Goal: Task Accomplishment & Management: Manage account settings

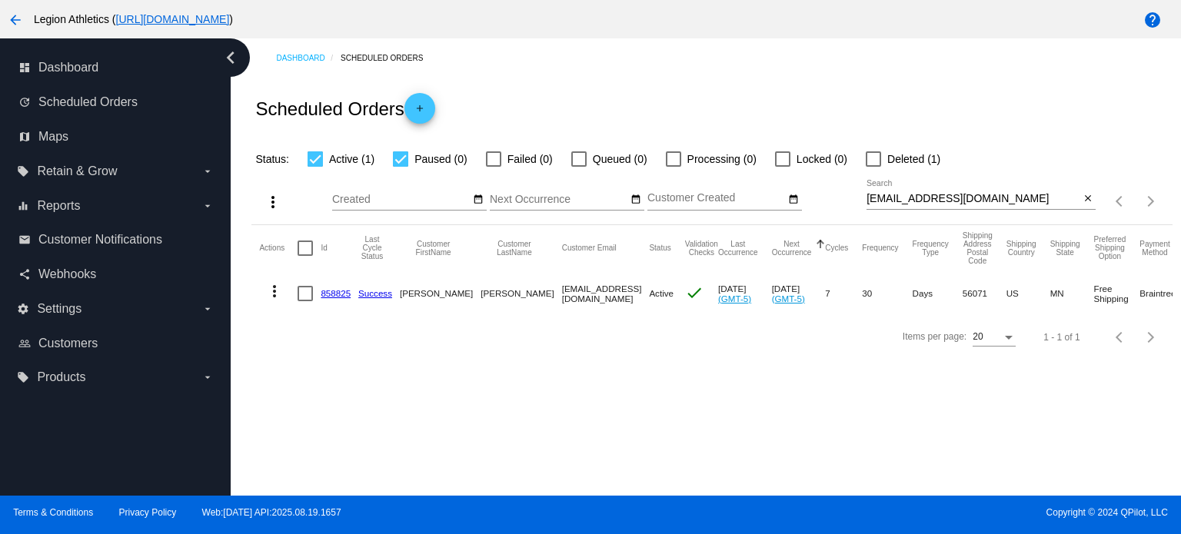
click at [325, 294] on link "858825" at bounding box center [336, 293] width 30 height 10
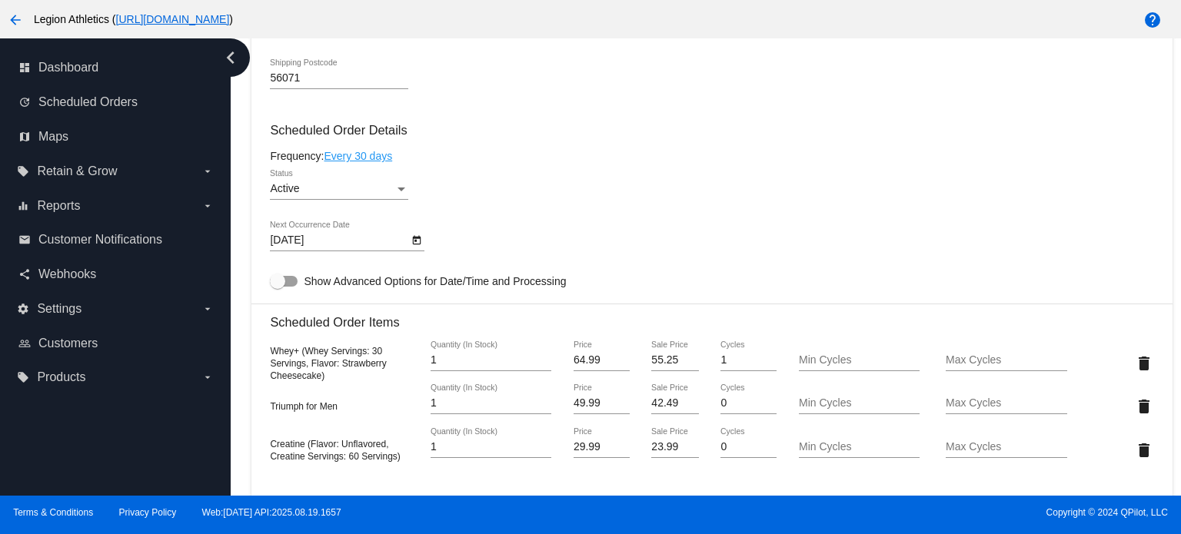
scroll to position [922, 0]
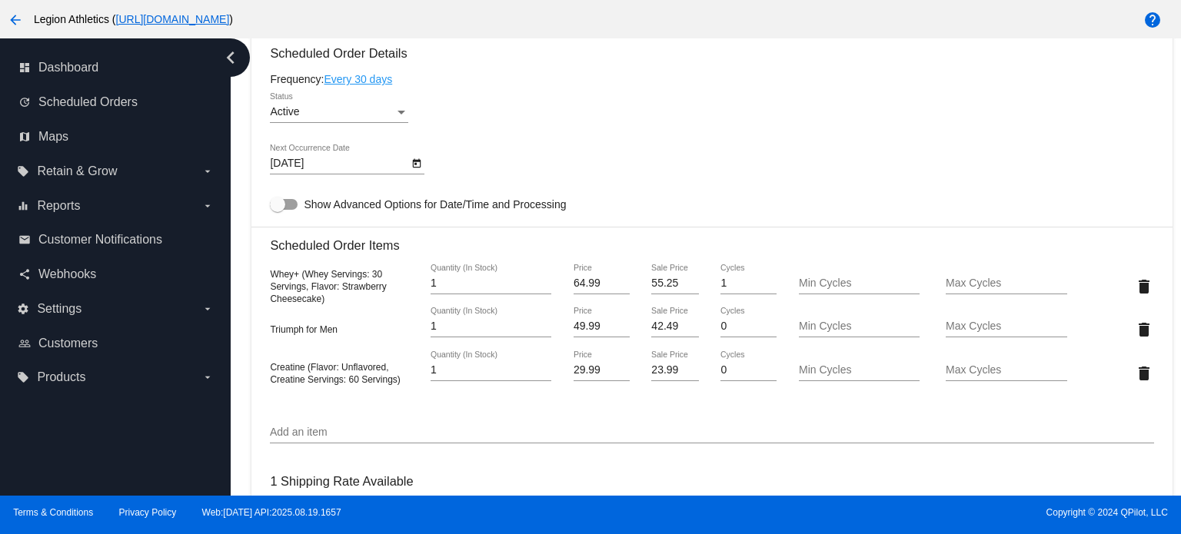
click at [660, 288] on input "55.25" at bounding box center [674, 283] width 47 height 12
type input "51.99"
click at [698, 421] on mat-card "Customer 5155876: [PERSON_NAME] [EMAIL_ADDRESS][DOMAIN_NAME] Customer Shipping …" at bounding box center [711, 320] width 920 height 1678
click at [659, 332] on input "42.49" at bounding box center [674, 327] width 47 height 12
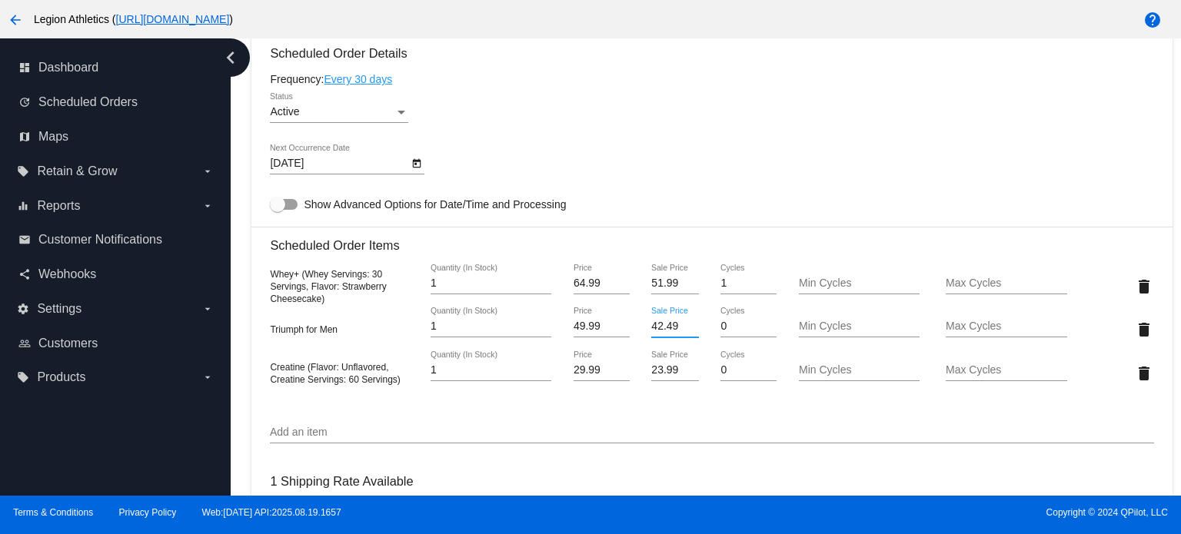
click at [659, 332] on input "42.49" at bounding box center [674, 327] width 47 height 12
type input "39.99"
click at [593, 430] on mat-card "Customer 5155876: [PERSON_NAME] [EMAIL_ADDRESS][DOMAIN_NAME] Customer Shipping …" at bounding box center [711, 320] width 920 height 1678
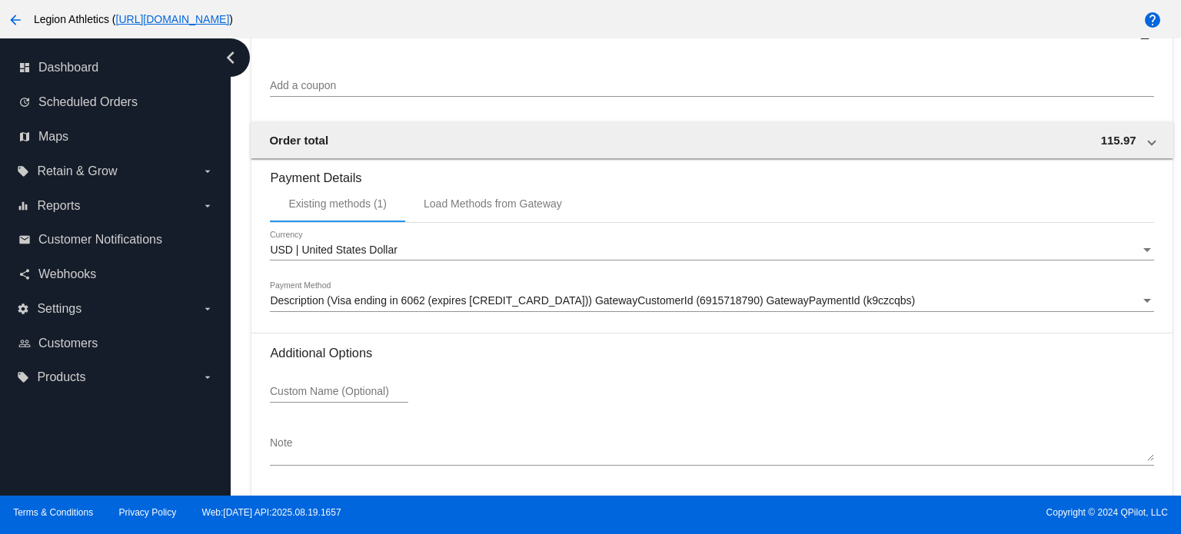
scroll to position [1590, 0]
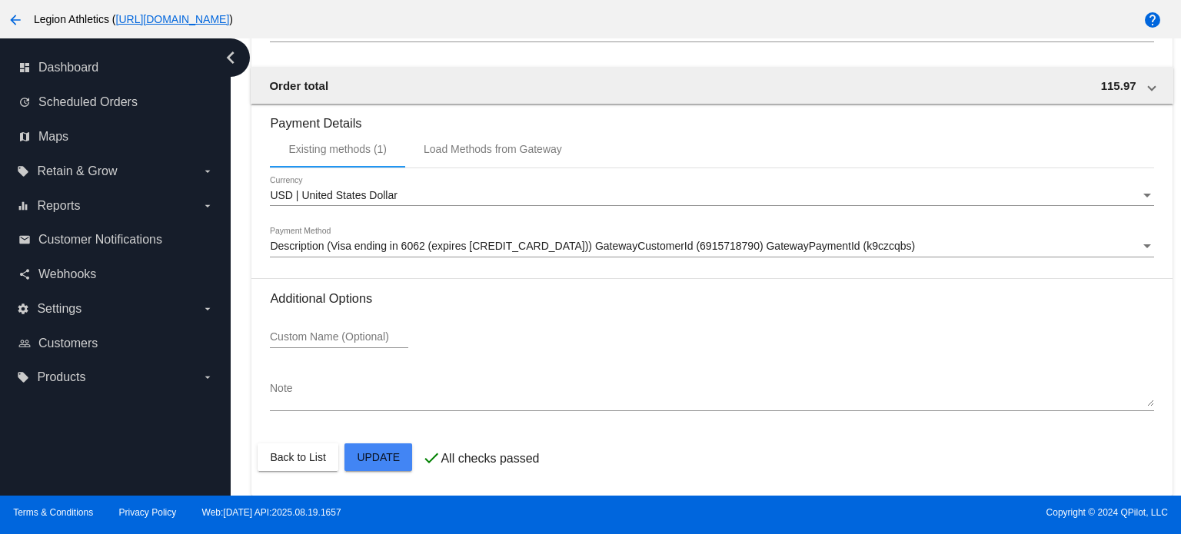
click at [384, 477] on mat-card-actions "Back to List Update" at bounding box center [712, 457] width 908 height 40
